Goal: Task Accomplishment & Management: Manage account settings

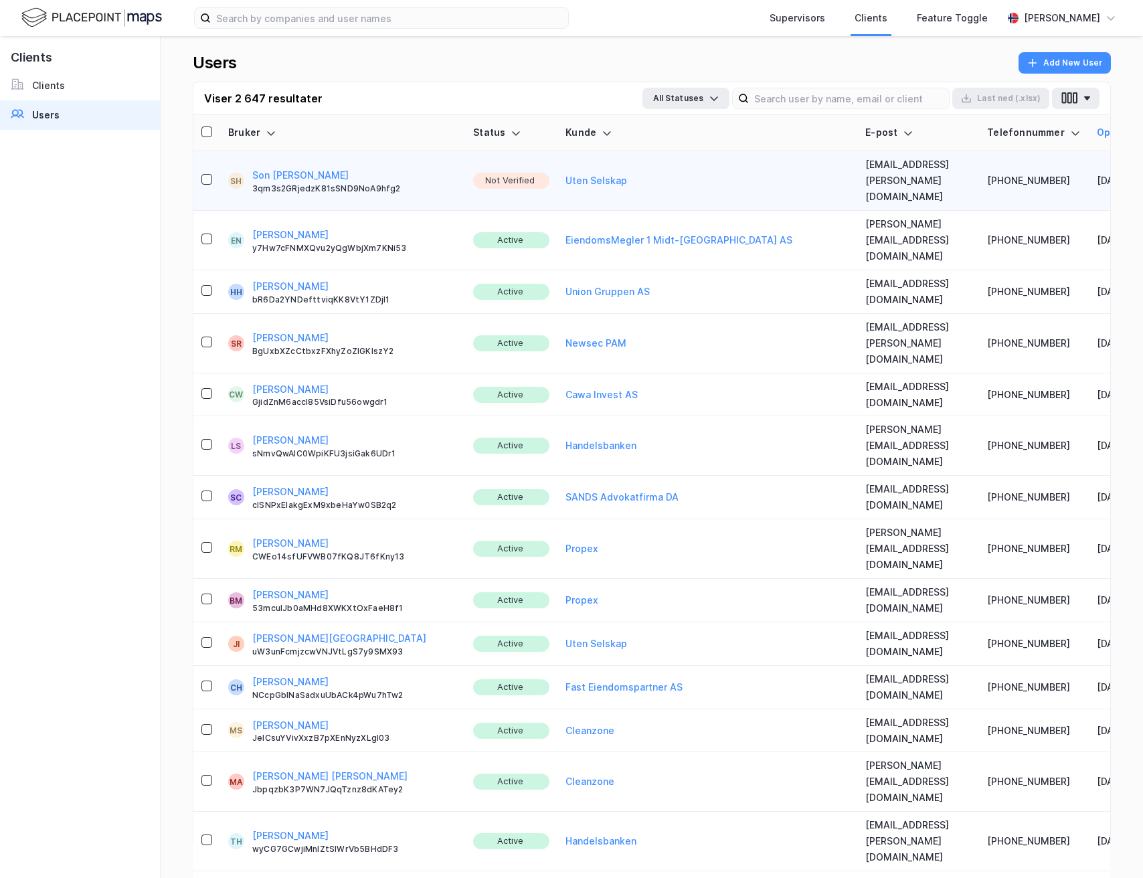
click at [269, 167] on button "Son [PERSON_NAME]" at bounding box center [300, 175] width 96 height 16
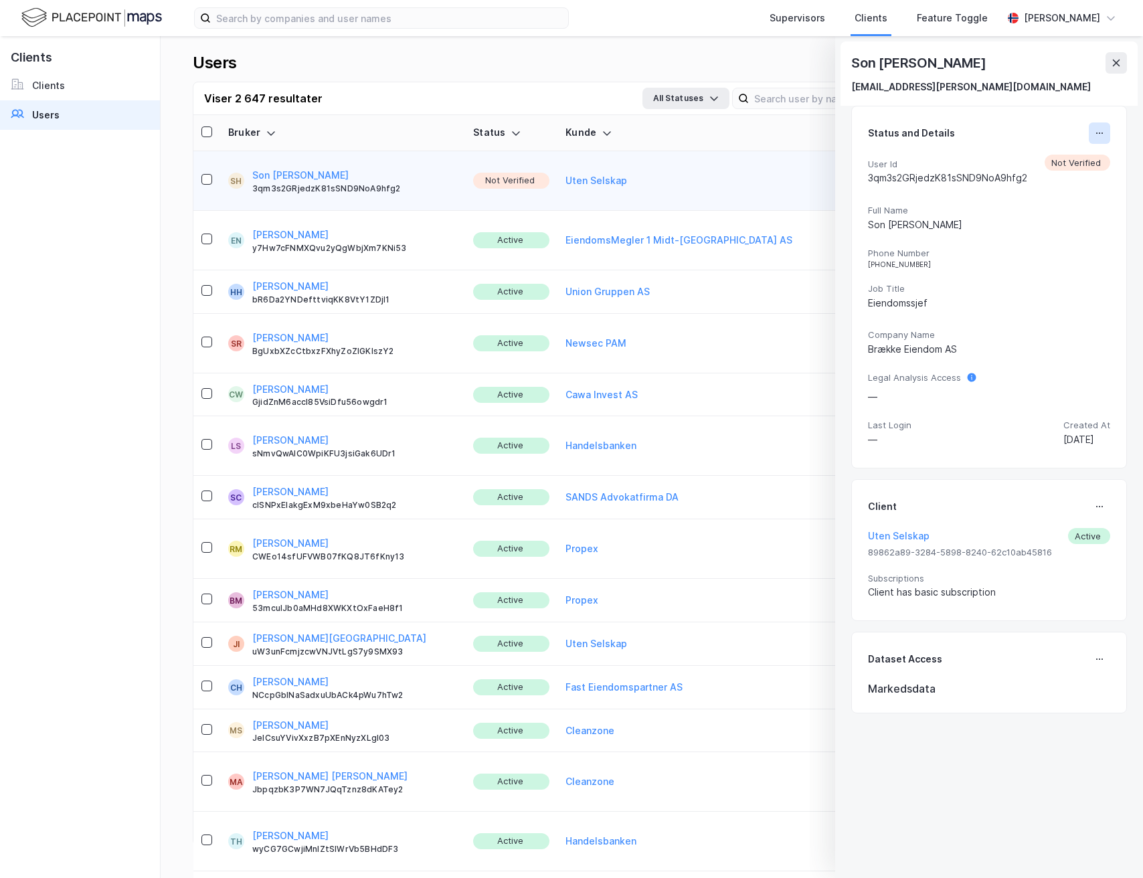
click at [1094, 131] on icon at bounding box center [1099, 133] width 11 height 11
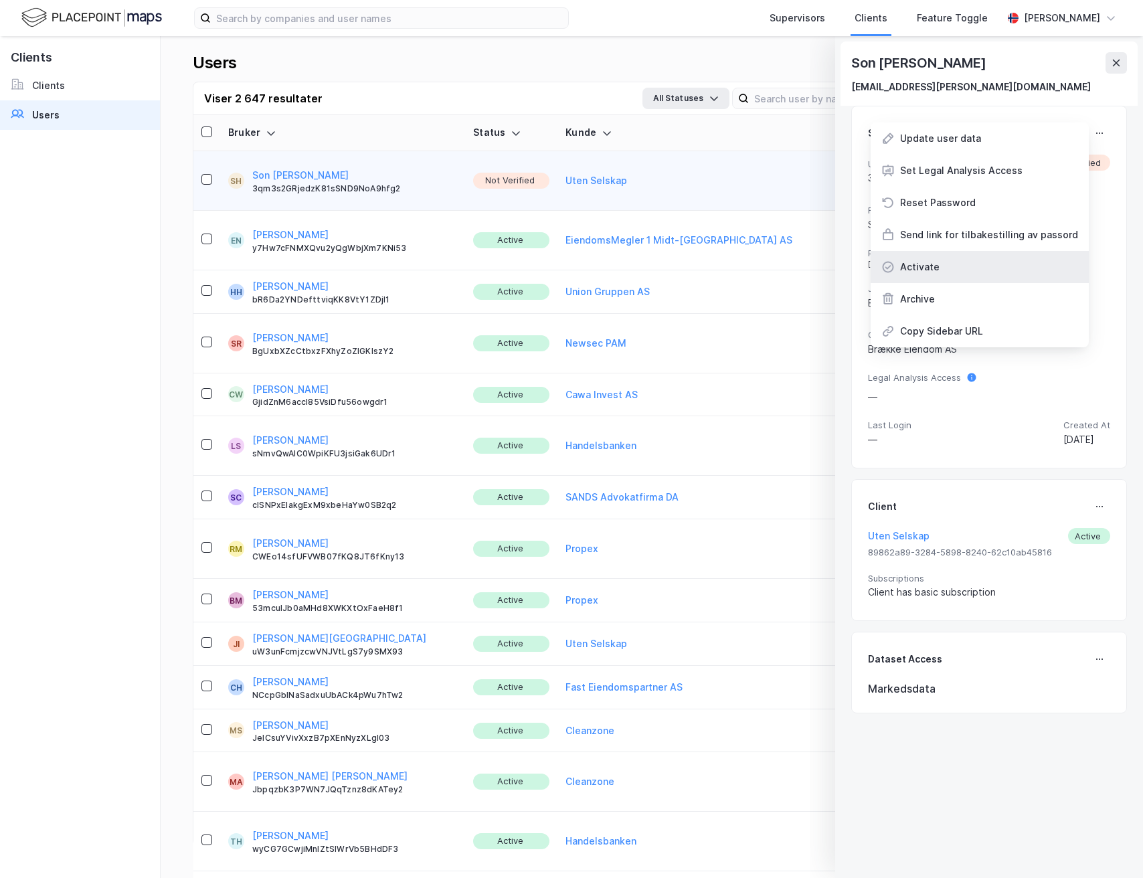
click at [955, 272] on div "Activate" at bounding box center [980, 267] width 218 height 32
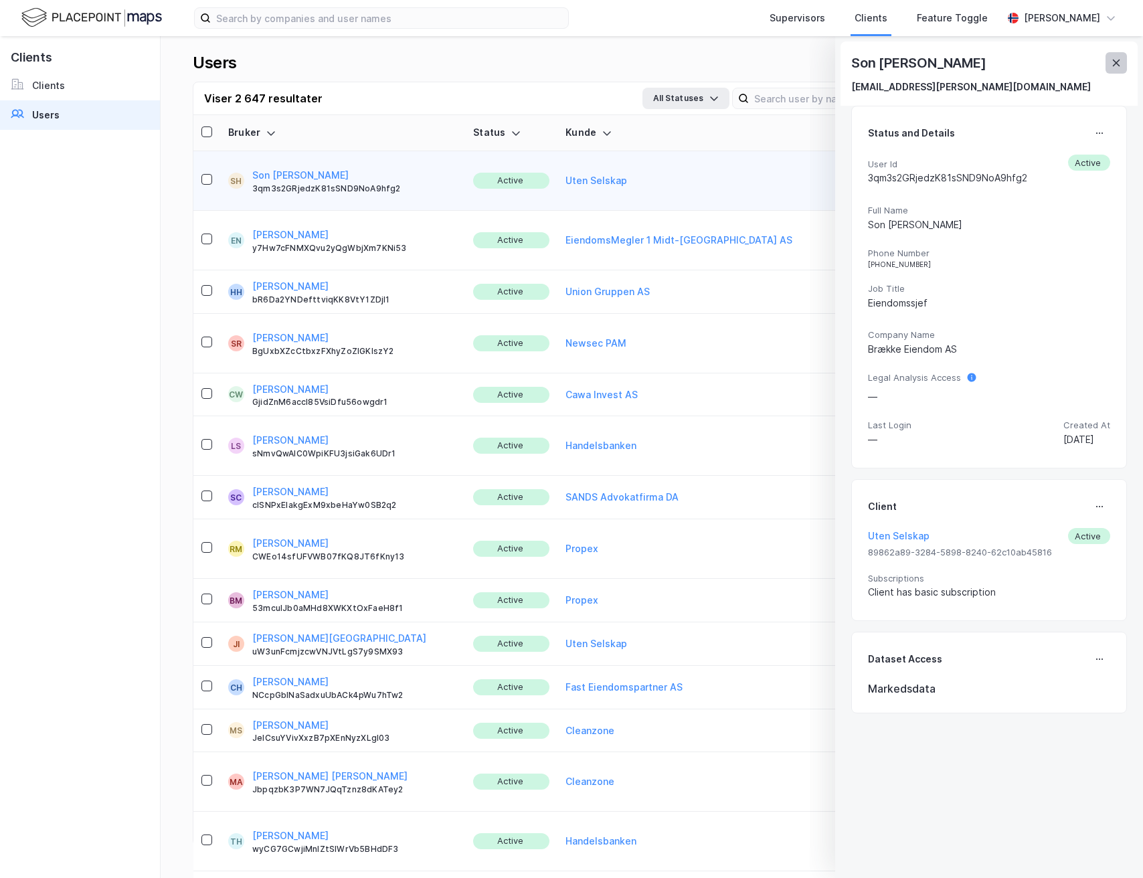
click at [1117, 65] on icon at bounding box center [1116, 63] width 11 height 11
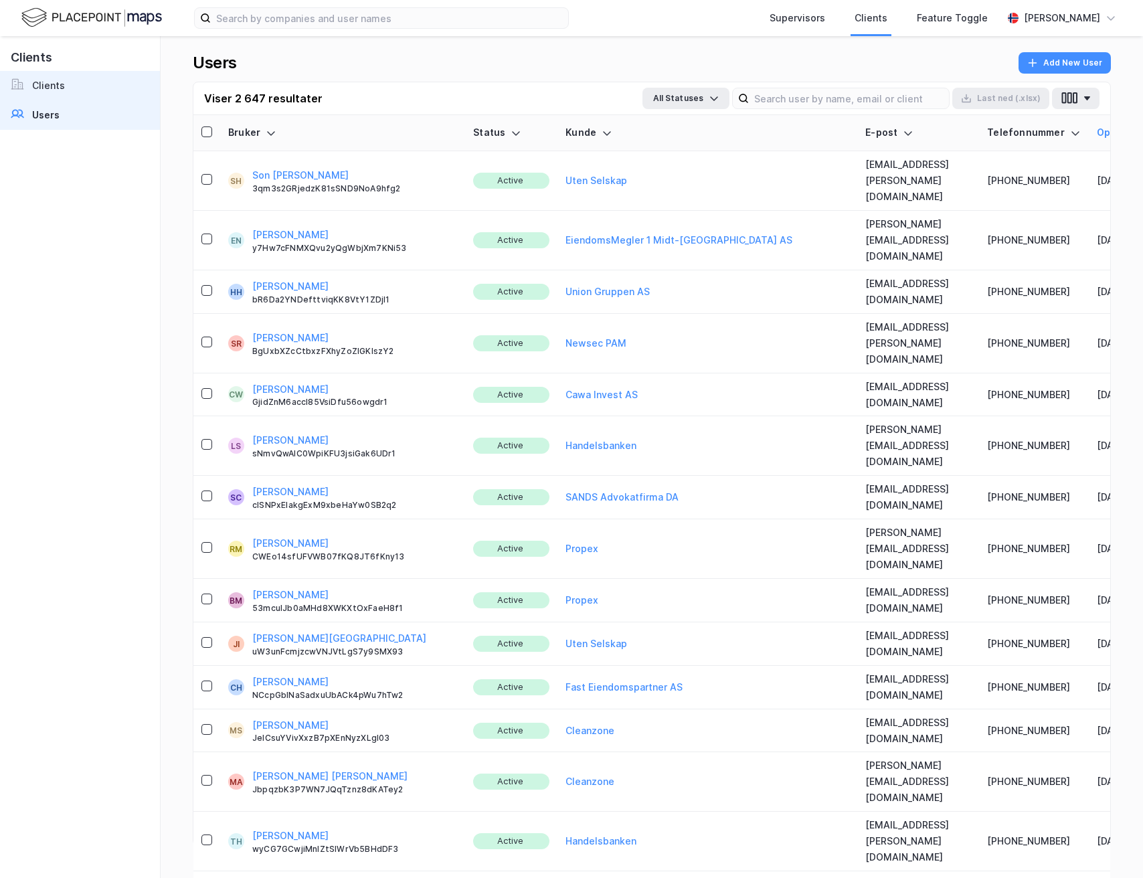
click at [108, 81] on link "Clients" at bounding box center [80, 85] width 160 height 29
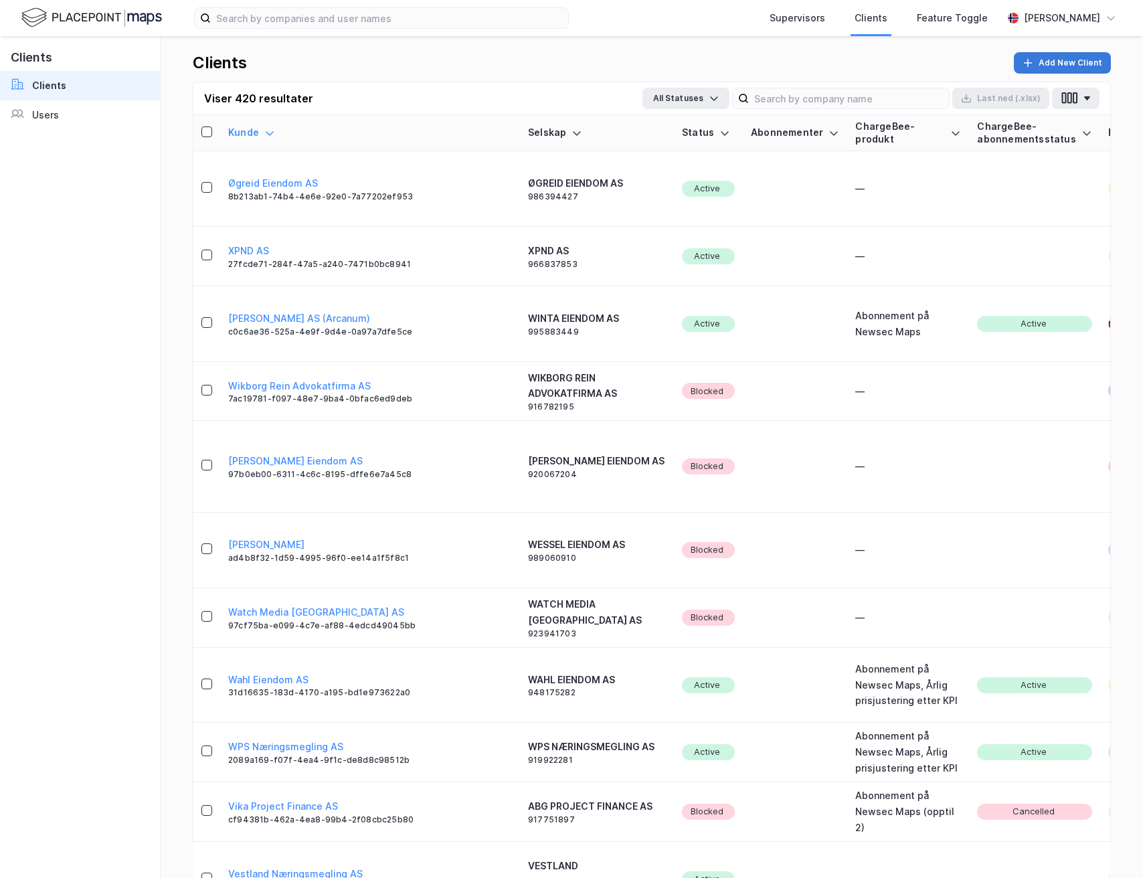
click at [1064, 65] on button "Add New Client" at bounding box center [1062, 62] width 97 height 21
